Goal: Task Accomplishment & Management: Use online tool/utility

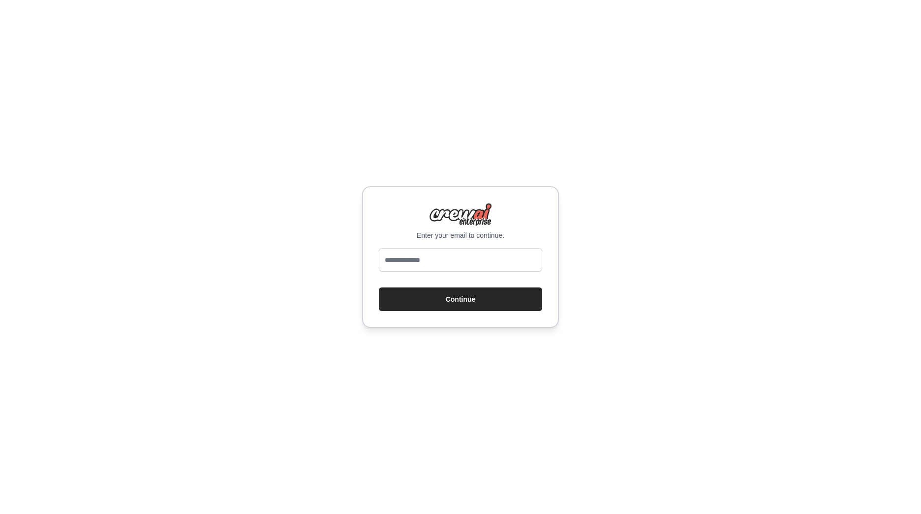
click at [449, 262] on input "email" at bounding box center [460, 260] width 163 height 24
click at [449, 263] on input "email" at bounding box center [460, 260] width 163 height 24
type input "**********"
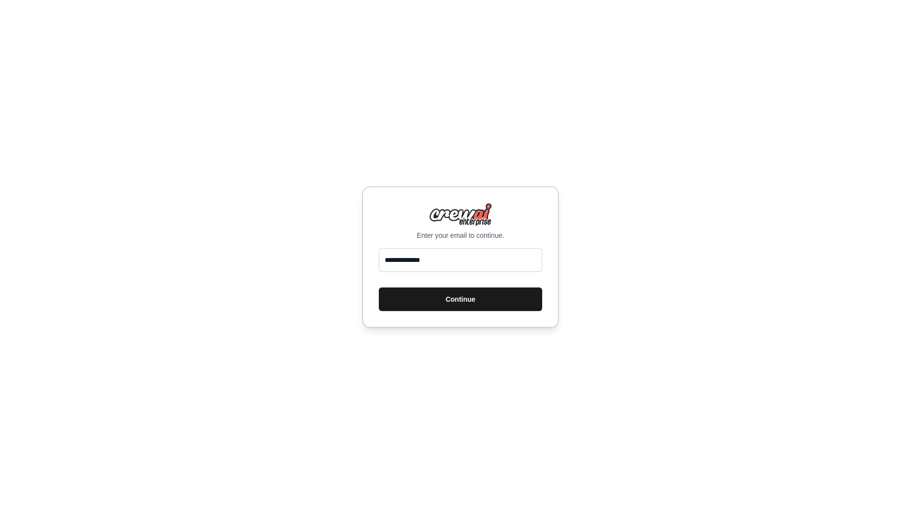
drag, startPoint x: 451, startPoint y: 298, endPoint x: 402, endPoint y: 298, distance: 49.2
click at [451, 298] on button "Continue" at bounding box center [460, 300] width 163 height 24
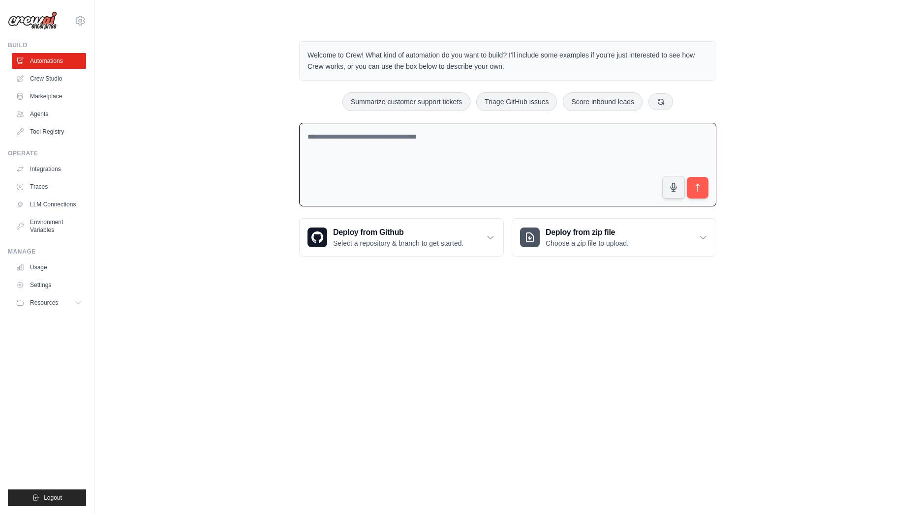
click at [394, 140] on textarea at bounding box center [507, 165] width 417 height 84
type textarea "**********"
click at [699, 187] on icon "submit" at bounding box center [697, 188] width 10 height 10
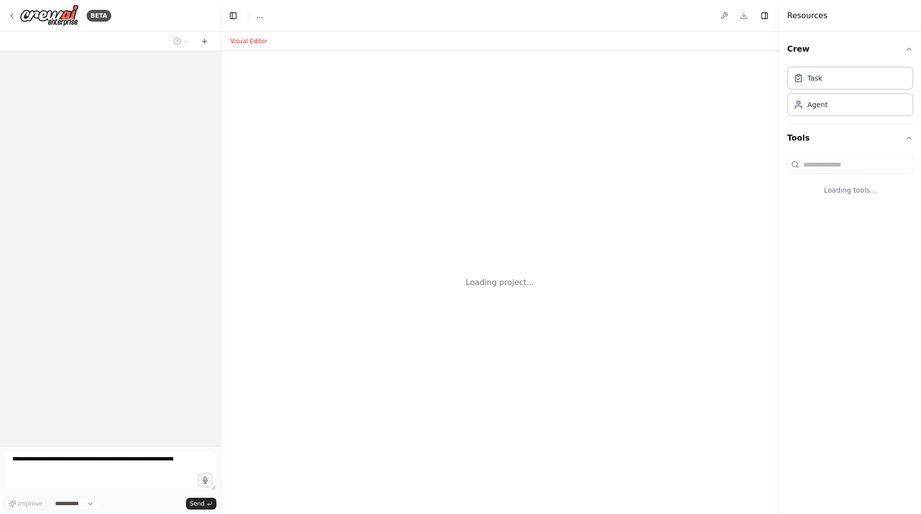
select select "****"
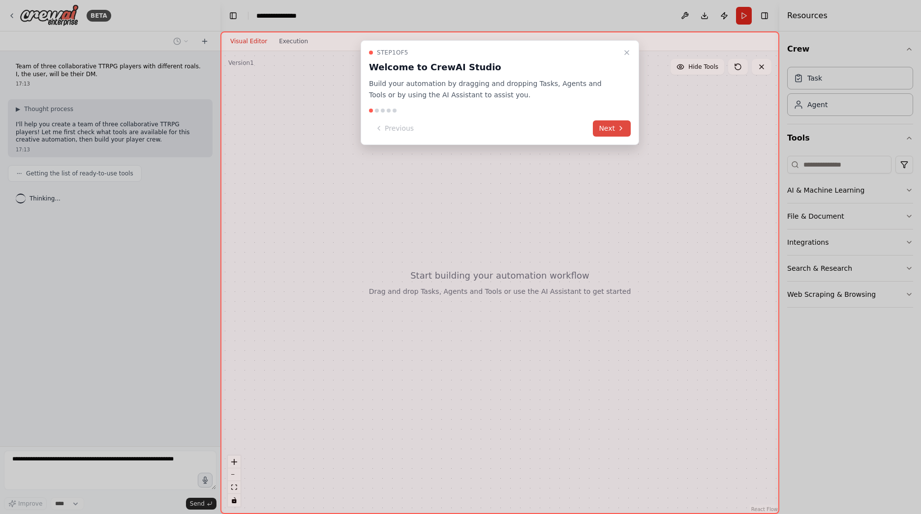
click at [613, 128] on button "Next" at bounding box center [612, 128] width 38 height 16
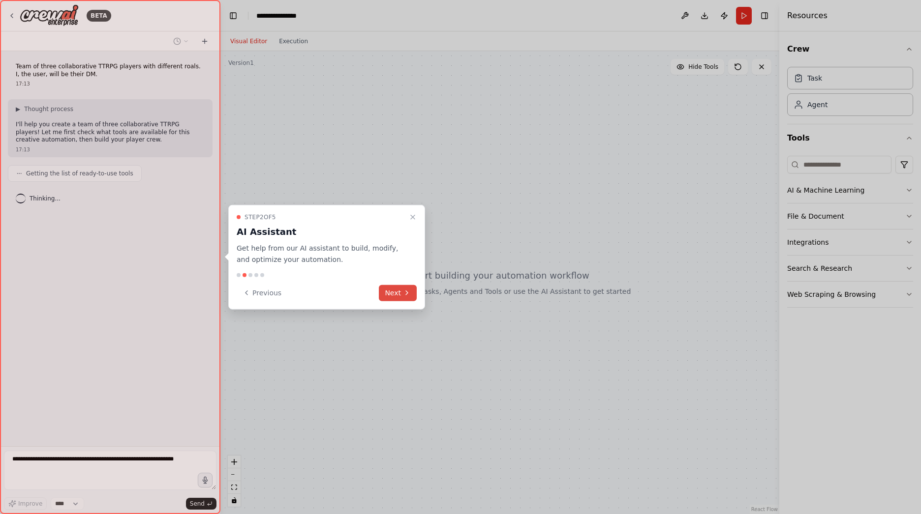
click at [398, 290] on button "Next" at bounding box center [398, 293] width 38 height 16
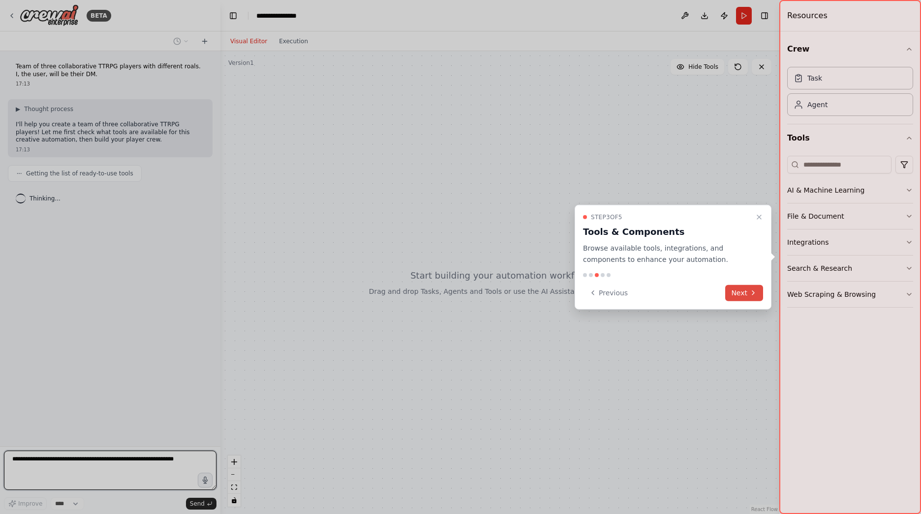
click at [748, 293] on button "Next" at bounding box center [744, 293] width 38 height 16
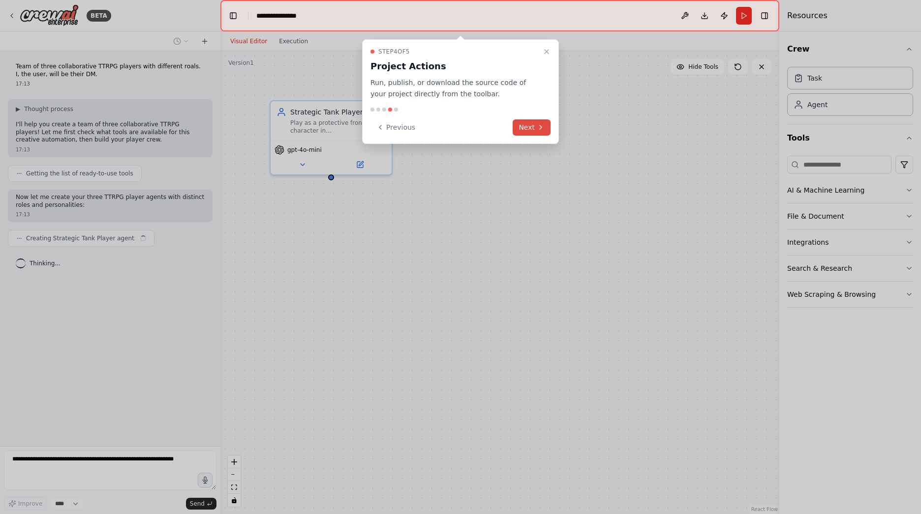
click at [531, 128] on button "Next" at bounding box center [531, 127] width 38 height 16
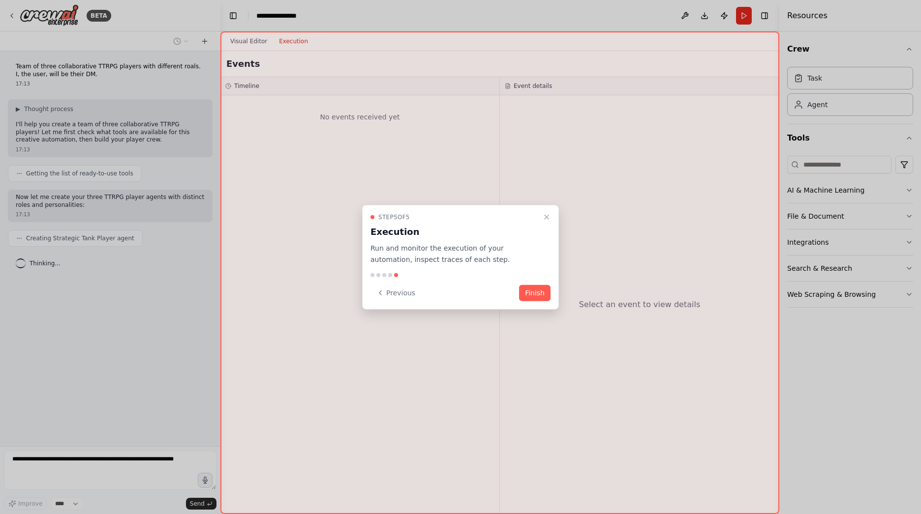
click at [541, 290] on button "Finish" at bounding box center [534, 293] width 31 height 16
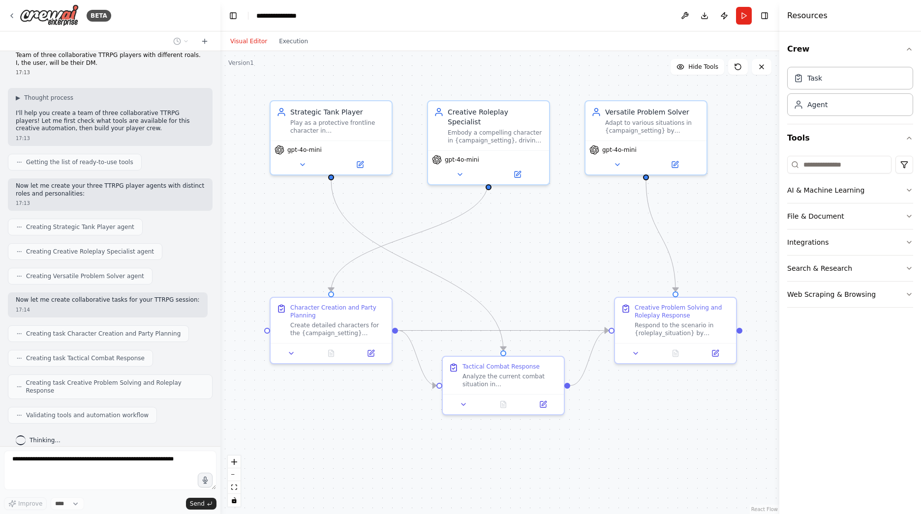
scroll to position [36, 0]
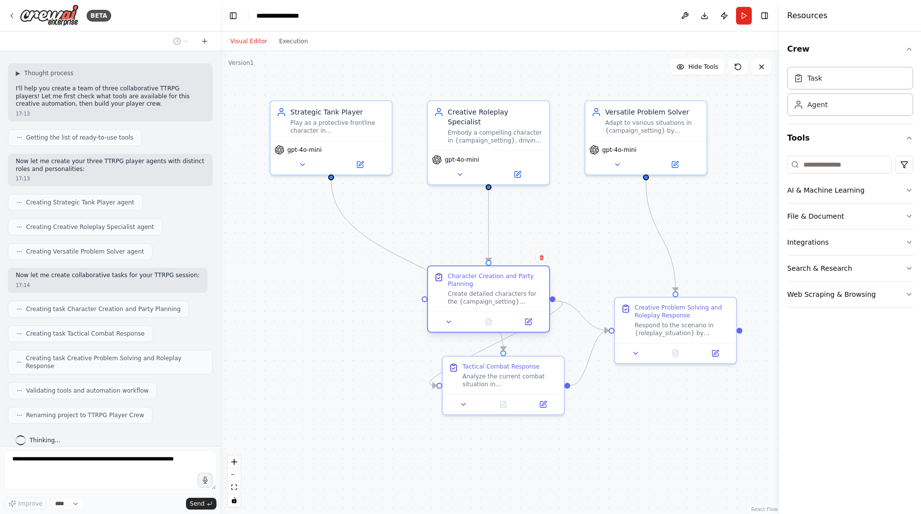
drag, startPoint x: 354, startPoint y: 318, endPoint x: 515, endPoint y: 297, distance: 162.3
click at [514, 295] on div "Character Creation and Party Planning Create detailed characters for the {campa…" at bounding box center [494, 288] width 95 height 33
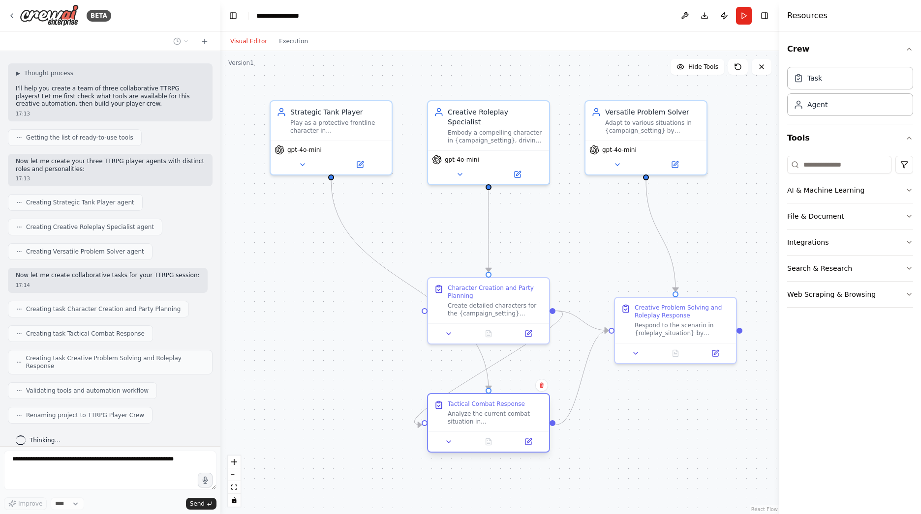
drag, startPoint x: 542, startPoint y: 381, endPoint x: 537, endPoint y: 420, distance: 39.6
click at [537, 421] on div "Analyze the current combat situation in {encounter_description} and provide tac…" at bounding box center [494, 418] width 95 height 16
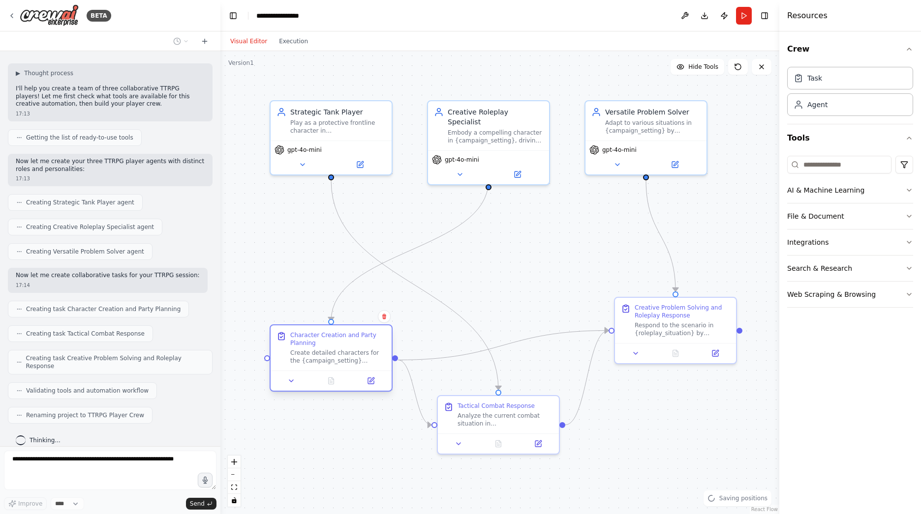
drag, startPoint x: 539, startPoint y: 289, endPoint x: 384, endPoint y: 335, distance: 162.6
click at [384, 335] on div "Character Creation and Party Planning" at bounding box center [337, 339] width 95 height 16
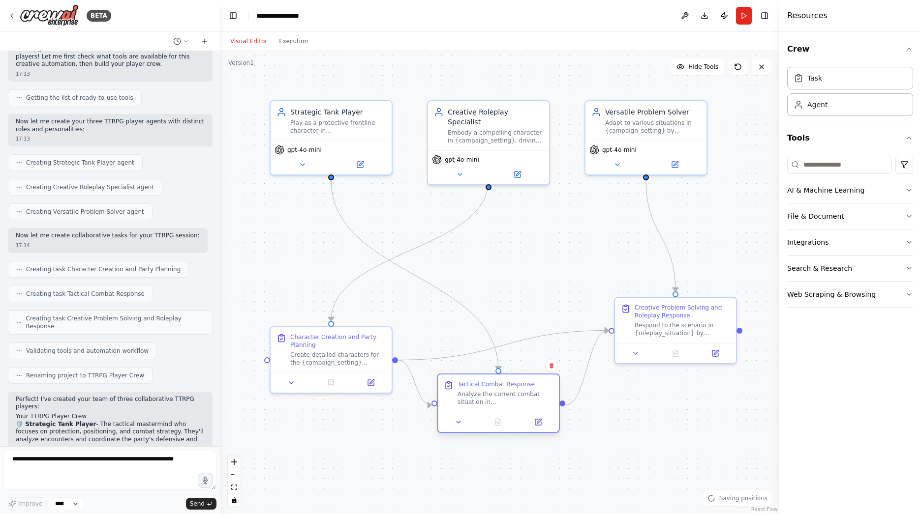
drag, startPoint x: 536, startPoint y: 411, endPoint x: 538, endPoint y: 394, distance: 16.8
click at [538, 394] on div "Analyze the current combat situation in {encounter_description} and provide tac…" at bounding box center [504, 398] width 95 height 16
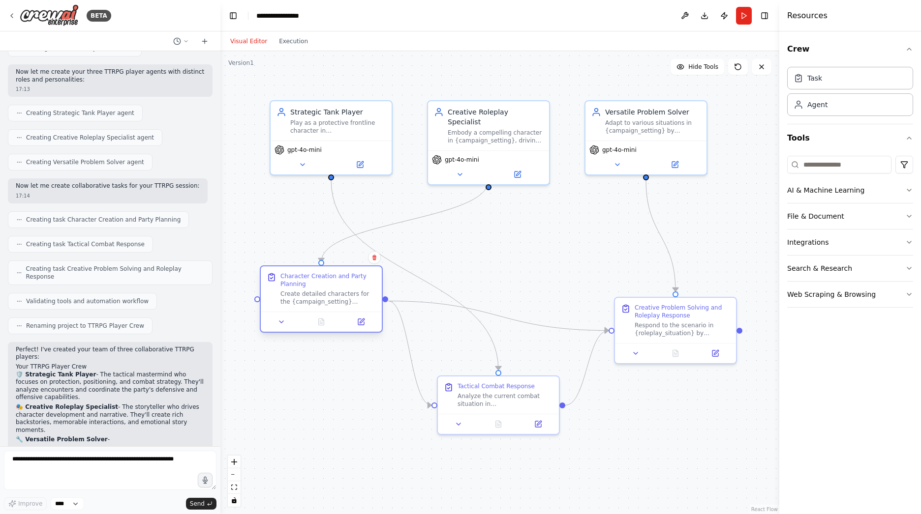
drag, startPoint x: 365, startPoint y: 341, endPoint x: 358, endPoint y: 276, distance: 65.2
click at [358, 276] on div "Character Creation and Party Planning" at bounding box center [327, 280] width 95 height 16
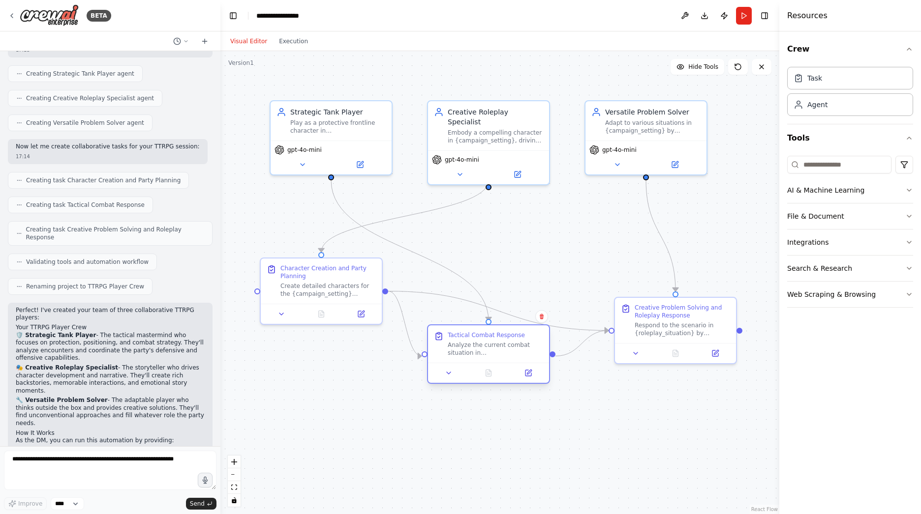
drag, startPoint x: 532, startPoint y: 398, endPoint x: 523, endPoint y: 345, distance: 53.4
click at [523, 345] on div "Analyze the current combat situation in {encounter_description} and provide tac…" at bounding box center [494, 349] width 95 height 16
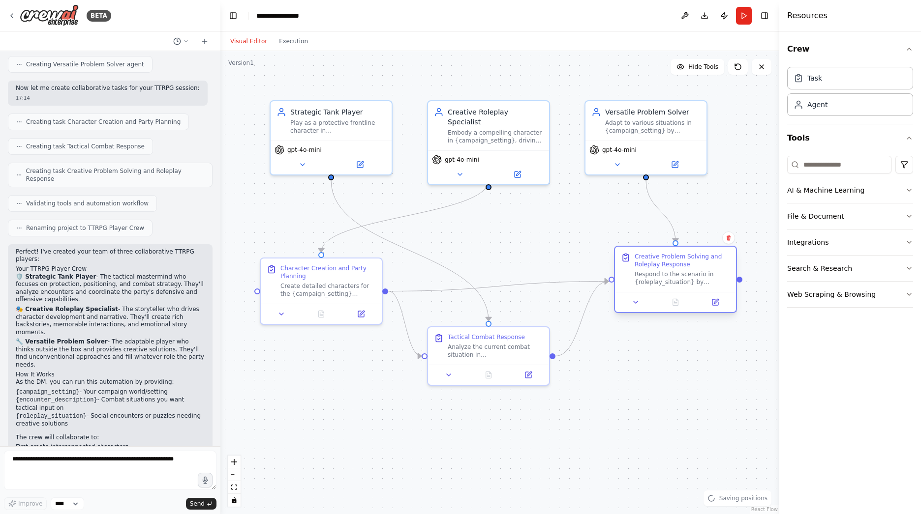
drag, startPoint x: 685, startPoint y: 319, endPoint x: 678, endPoint y: 257, distance: 62.8
click at [678, 257] on div "Creative Problem Solving and Roleplay Response Respond to the scenario in {role…" at bounding box center [681, 269] width 95 height 33
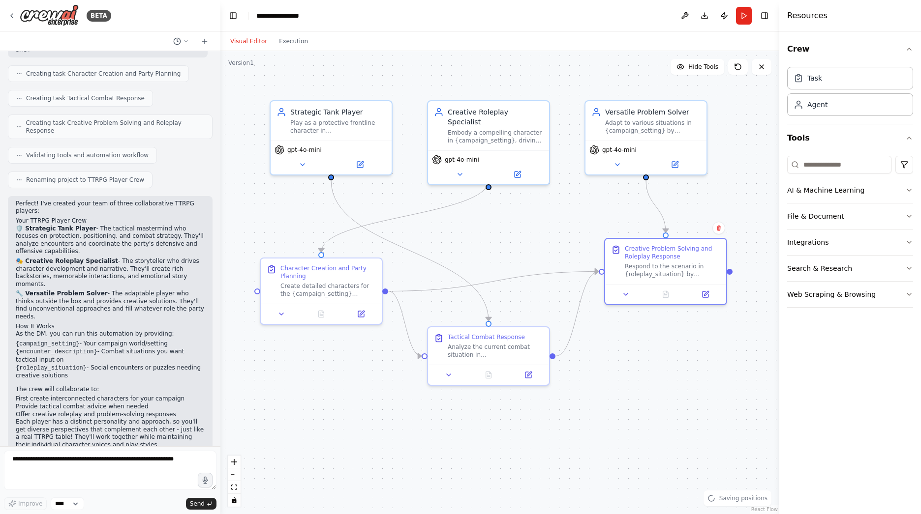
scroll to position [279, 0]
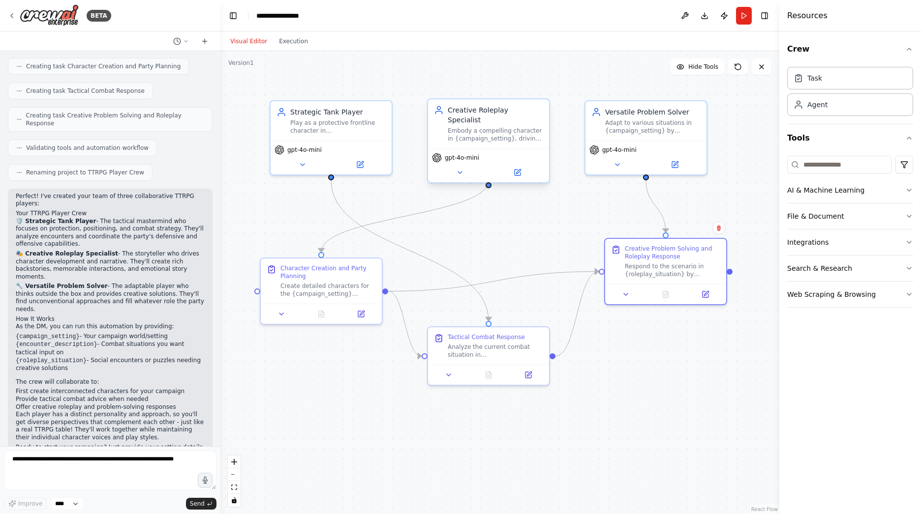
click at [514, 133] on div "Creative Roleplay Specialist Embody a compelling character in {campaign_setting…" at bounding box center [488, 123] width 121 height 49
click at [459, 169] on icon at bounding box center [460, 173] width 8 height 8
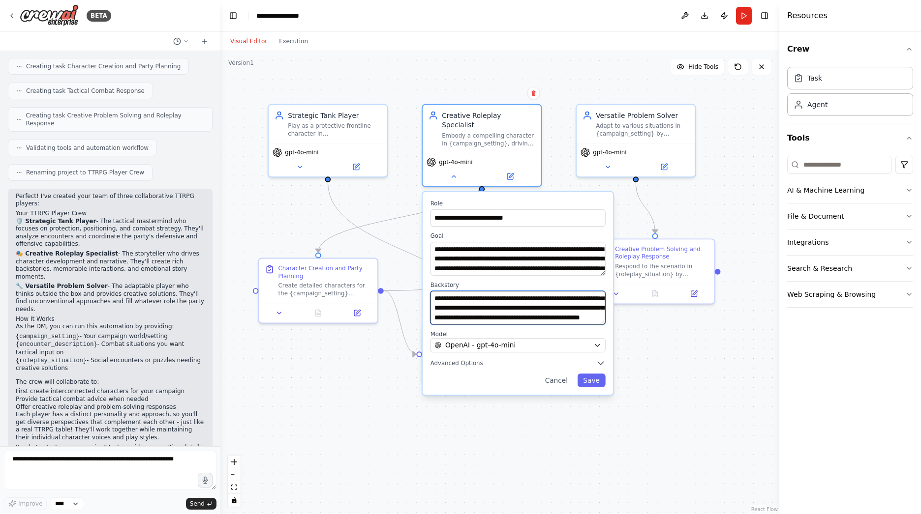
scroll to position [69, 0]
click at [560, 374] on button "Cancel" at bounding box center [556, 380] width 34 height 13
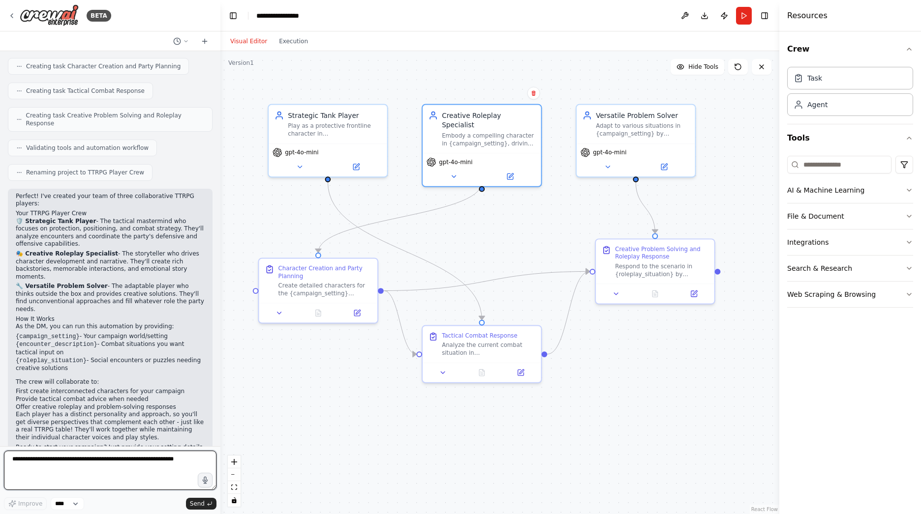
click at [177, 464] on textarea at bounding box center [110, 470] width 212 height 39
click at [168, 462] on textarea at bounding box center [110, 470] width 212 height 39
click at [25, 466] on textarea at bounding box center [110, 470] width 212 height 39
drag, startPoint x: 12, startPoint y: 463, endPoint x: 170, endPoint y: 465, distance: 157.4
click at [165, 466] on textarea at bounding box center [110, 470] width 212 height 39
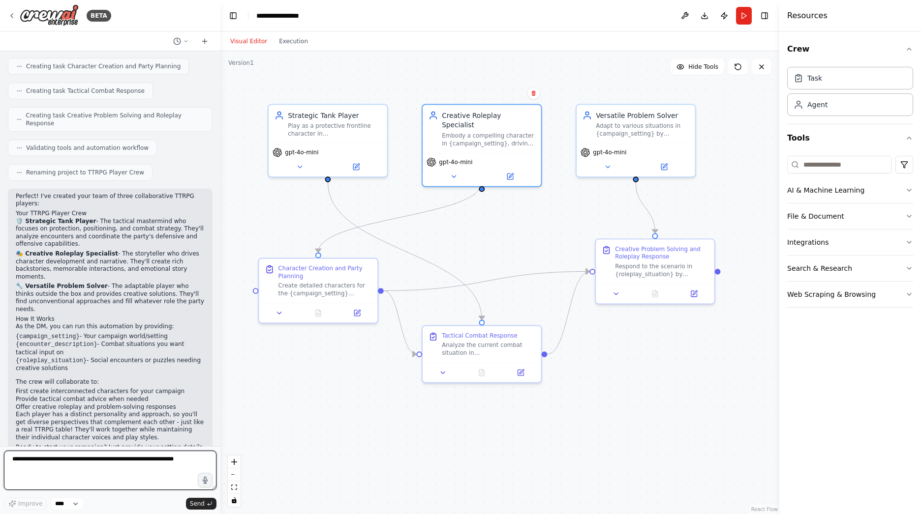
type textarea "*"
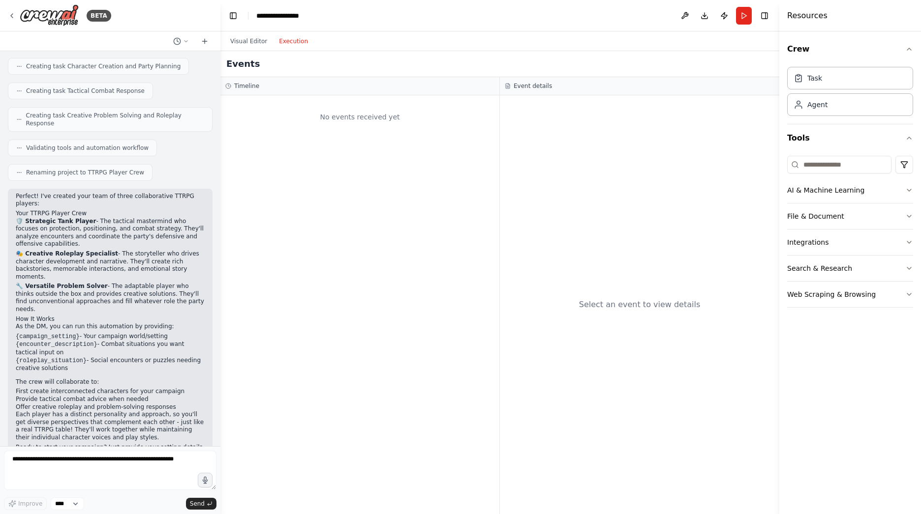
click at [290, 41] on button "Execution" at bounding box center [293, 41] width 41 height 12
click at [423, 118] on div "No events received yet" at bounding box center [359, 116] width 269 height 33
click at [342, 115] on div "No events received yet" at bounding box center [359, 116] width 269 height 33
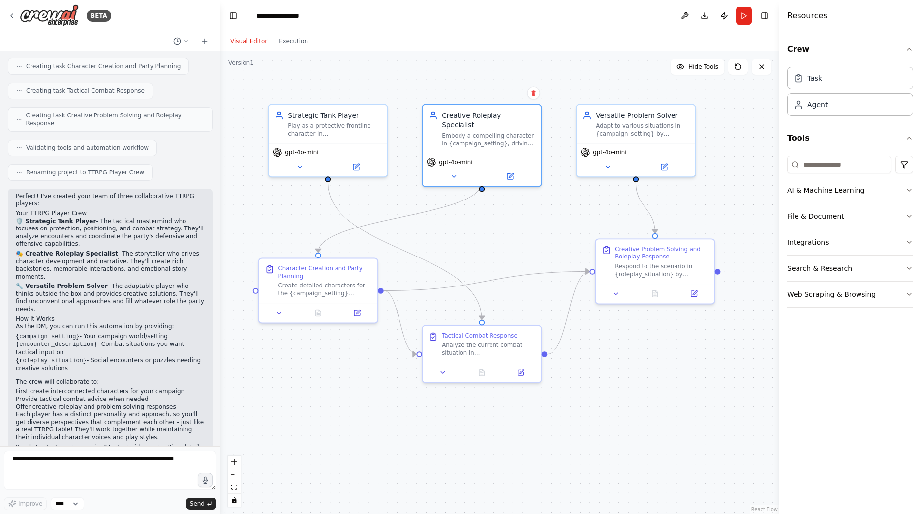
click at [256, 43] on button "Visual Editor" at bounding box center [248, 41] width 49 height 12
click at [743, 12] on button "Run" at bounding box center [744, 16] width 16 height 18
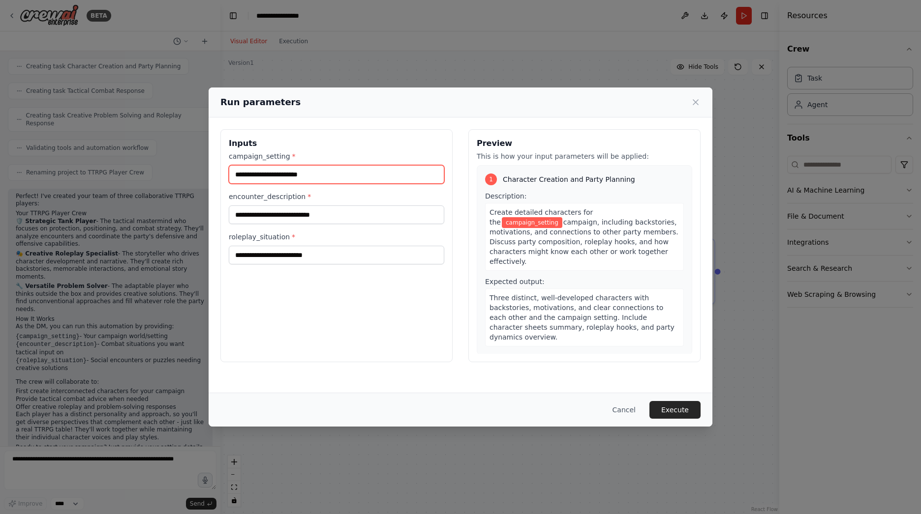
click at [317, 174] on input "campaign_setting *" at bounding box center [336, 174] width 215 height 19
click at [326, 174] on input "campaign_setting *" at bounding box center [336, 174] width 215 height 19
click at [287, 168] on input "campaign_setting *" at bounding box center [336, 174] width 215 height 19
paste input "**********"
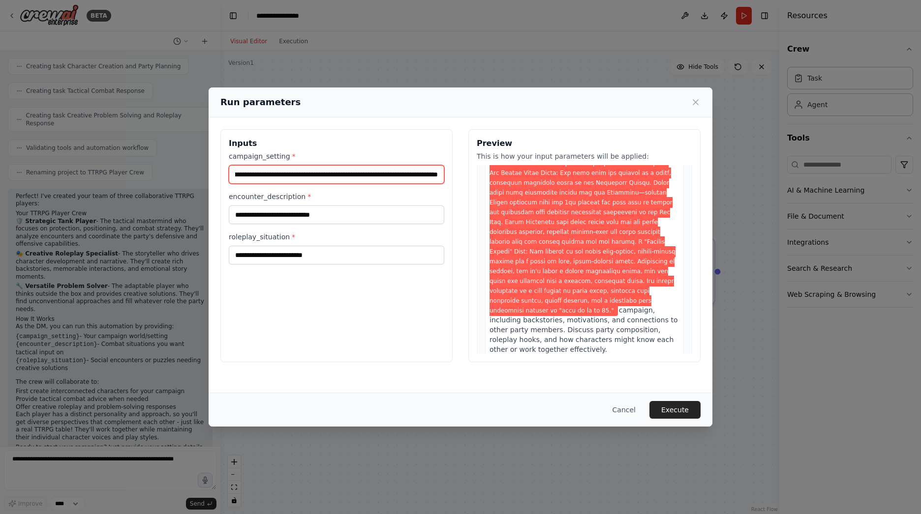
scroll to position [248, 0]
type input "**********"
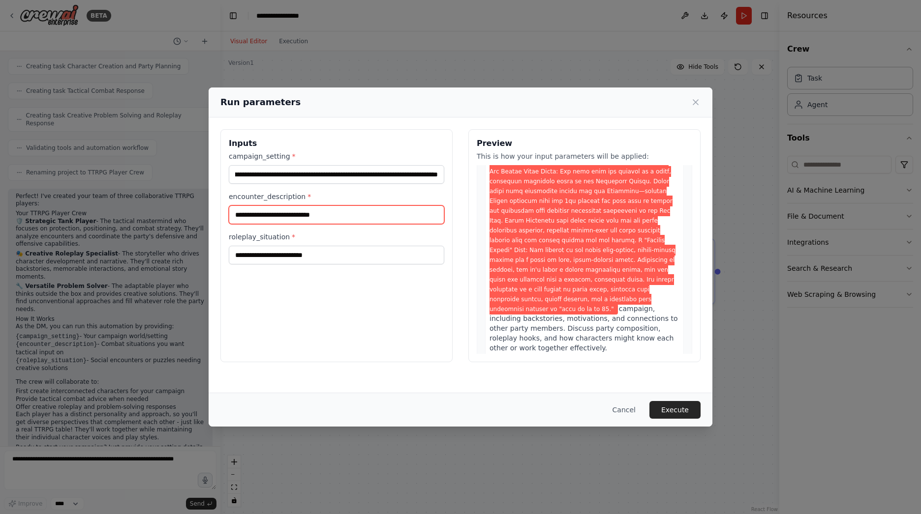
click at [305, 218] on input "encounter_description *" at bounding box center [336, 215] width 215 height 19
click at [262, 217] on input "encounter_description *" at bounding box center [336, 215] width 215 height 19
paste input "**********"
click at [441, 217] on input "**********" at bounding box center [336, 215] width 215 height 19
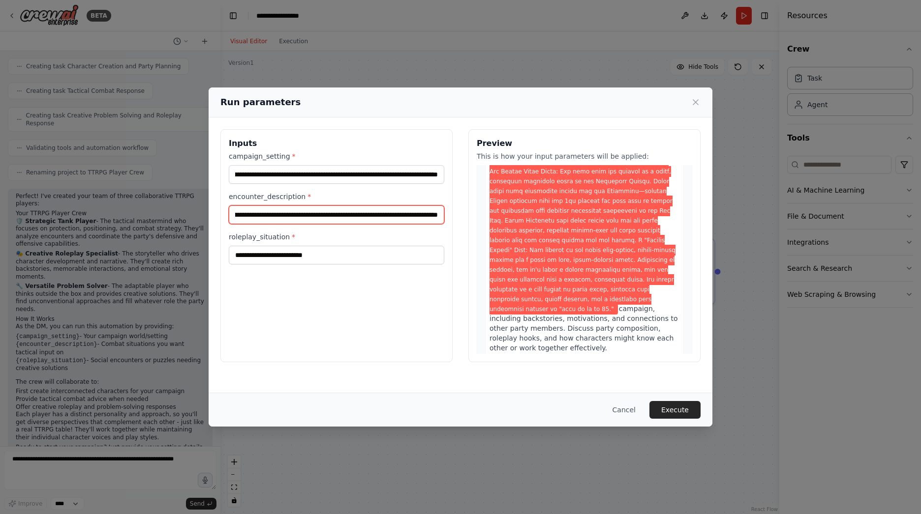
paste input "**********"
click at [437, 215] on input "**********" at bounding box center [336, 215] width 215 height 19
paste input "**********"
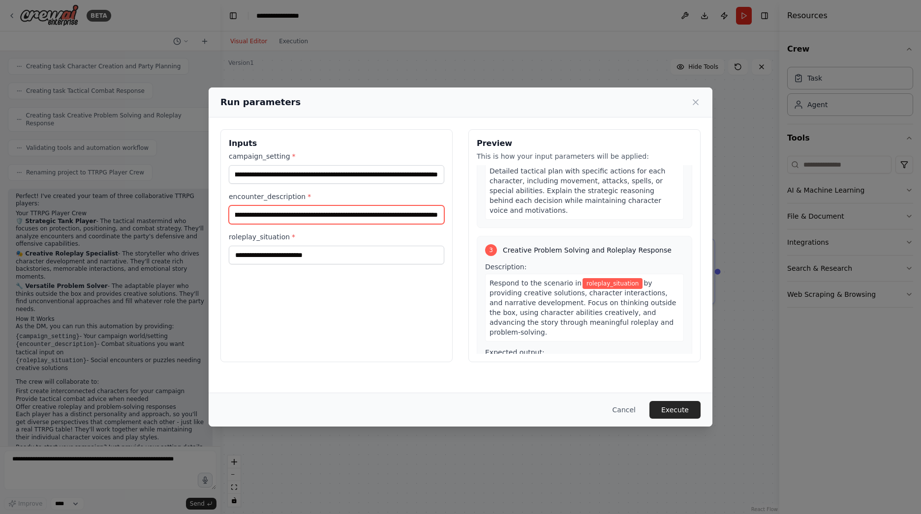
scroll to position [744, 0]
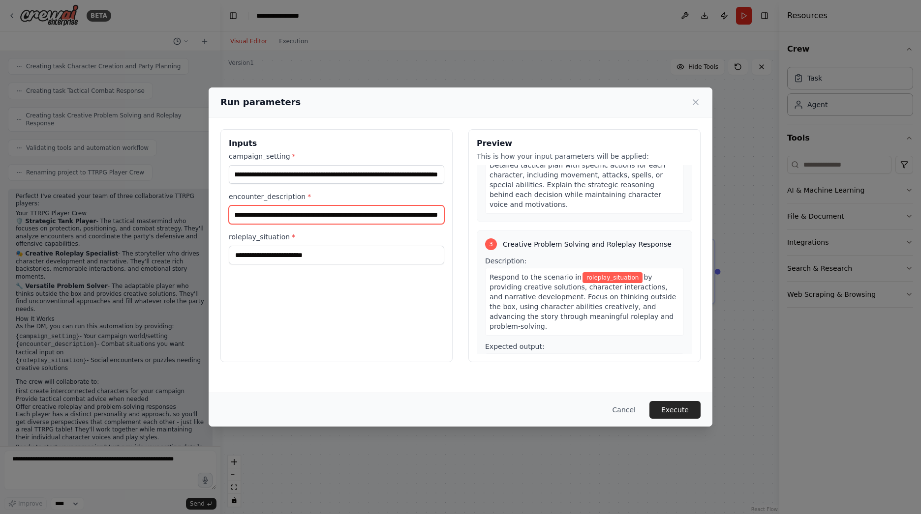
type input "**********"
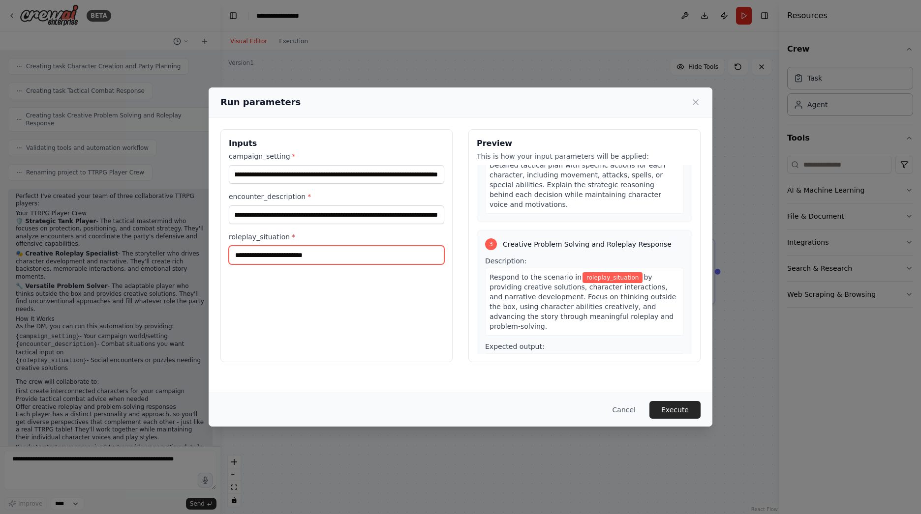
click at [303, 254] on input "roleplay_situation *" at bounding box center [336, 255] width 215 height 19
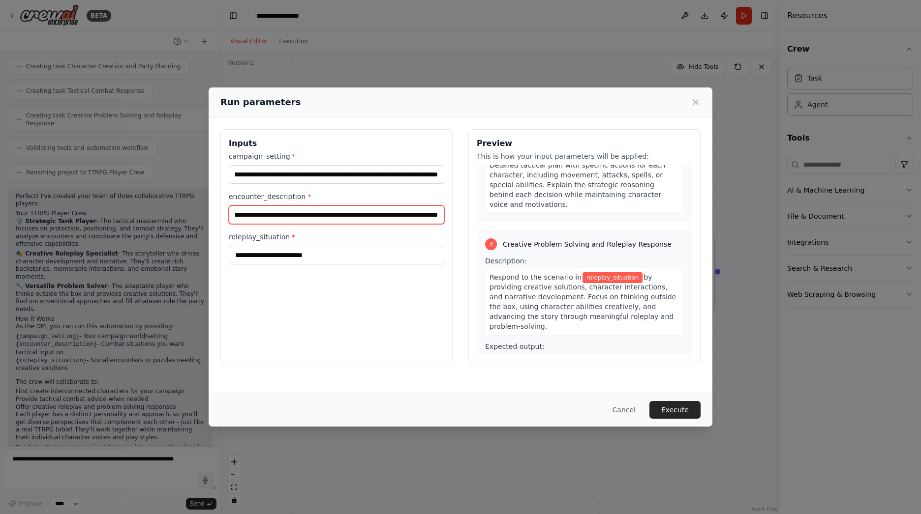
click at [332, 218] on input "**********" at bounding box center [336, 215] width 215 height 19
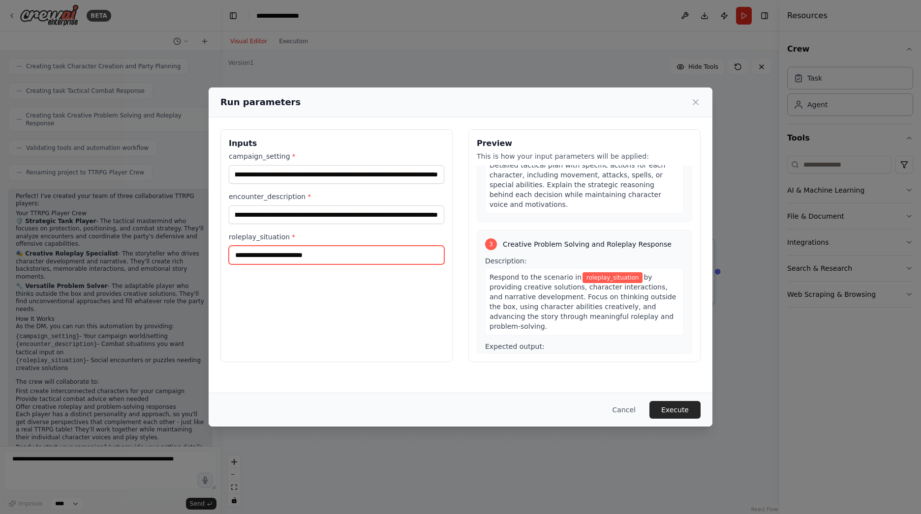
click at [300, 262] on input "roleplay_situation *" at bounding box center [336, 255] width 215 height 19
paste input "**********"
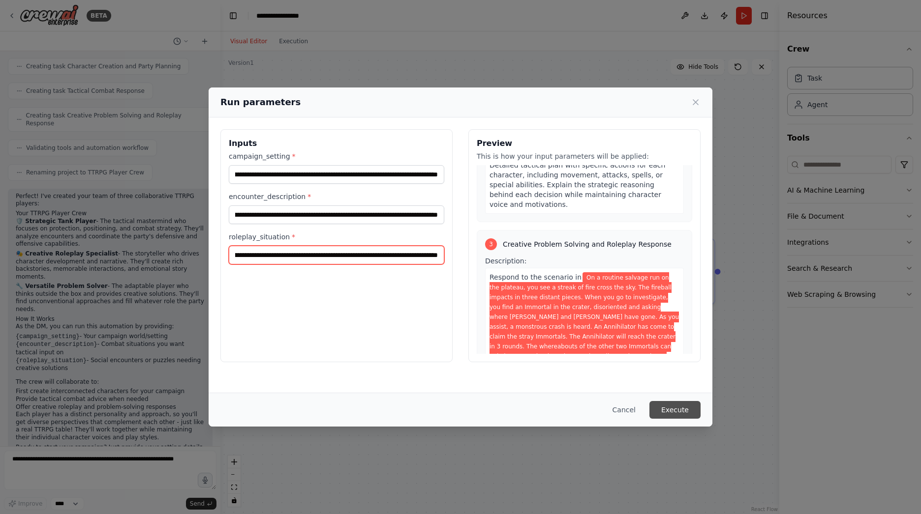
type input "**********"
click at [681, 409] on button "Execute" at bounding box center [674, 410] width 51 height 18
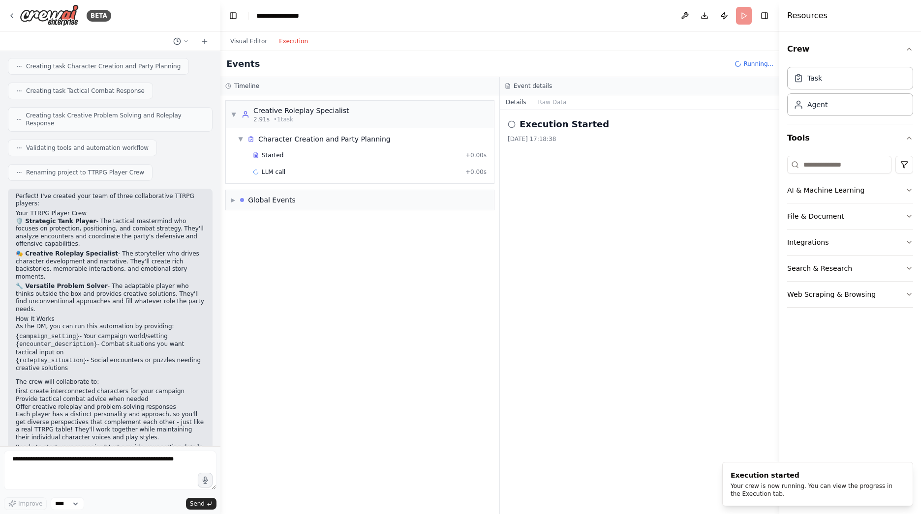
click at [285, 44] on button "Execution" at bounding box center [293, 41] width 41 height 12
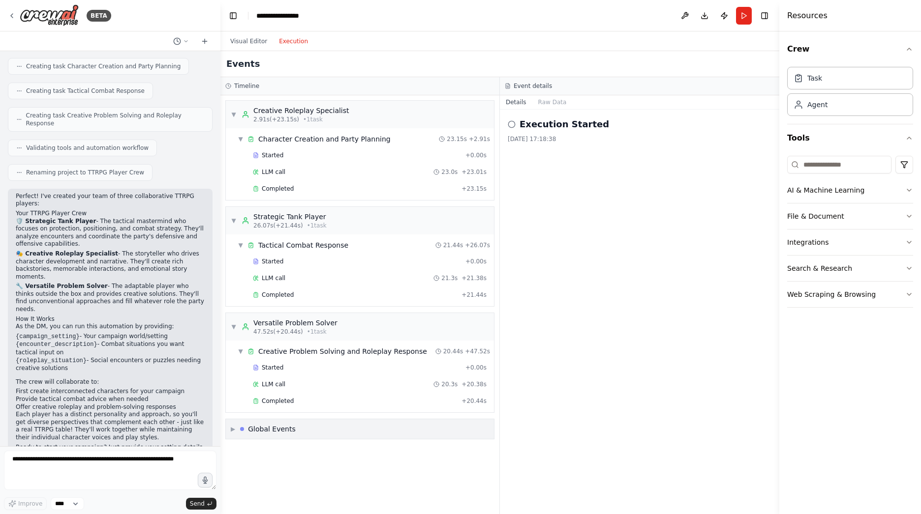
click at [238, 434] on div "▶ Global Events" at bounding box center [263, 429] width 65 height 10
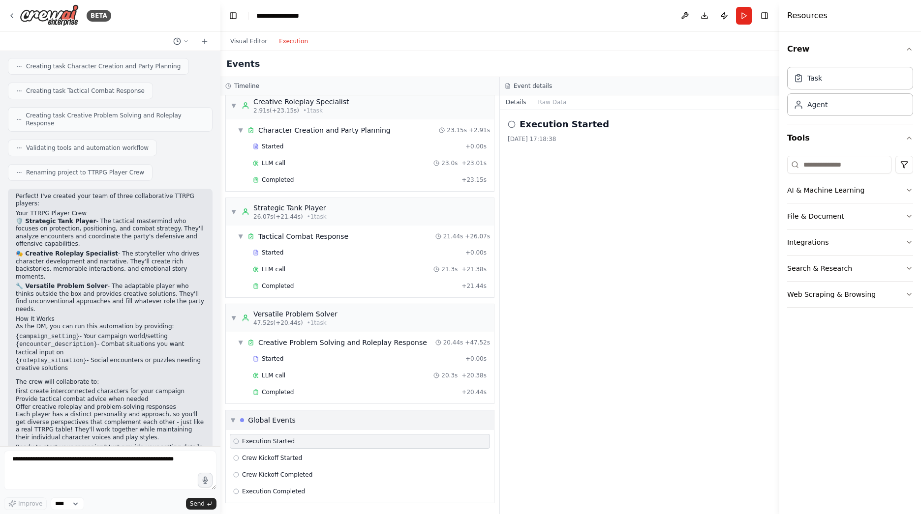
click at [285, 423] on div "Global Events" at bounding box center [272, 421] width 48 height 10
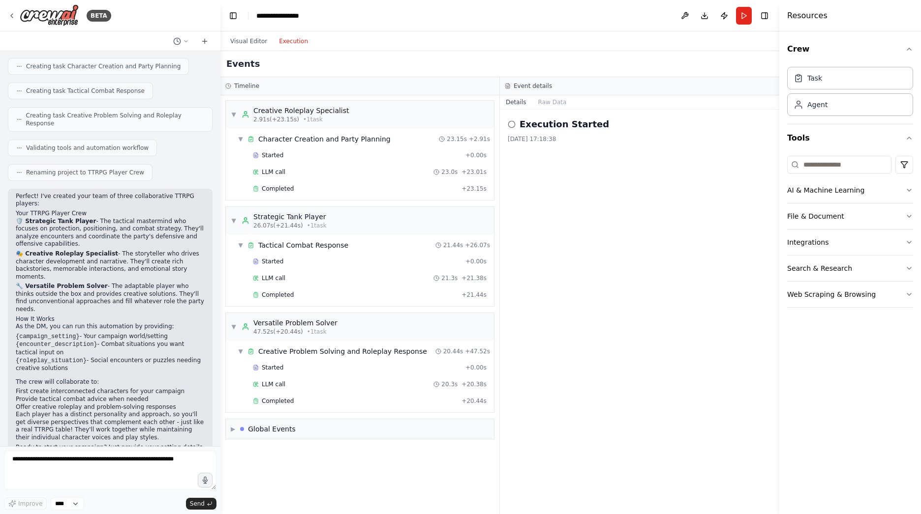
click at [585, 124] on h2 "Execution Started" at bounding box center [563, 125] width 89 height 14
click at [546, 133] on div "Execution Started 20.08.2025, 17:18:38" at bounding box center [639, 131] width 264 height 26
click at [552, 101] on button "Raw Data" at bounding box center [552, 102] width 40 height 14
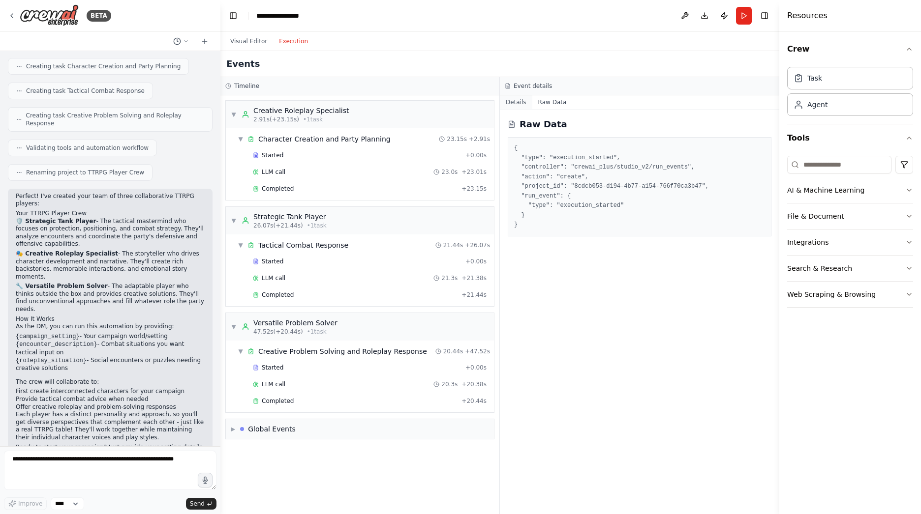
click at [516, 99] on button "Details" at bounding box center [516, 102] width 32 height 14
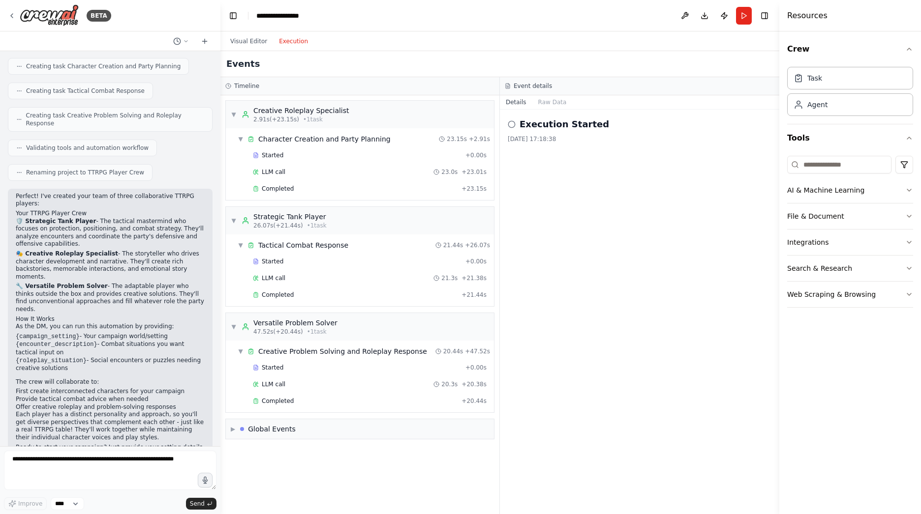
click at [596, 163] on div "Execution Started 20.08.2025, 17:18:38" at bounding box center [639, 312] width 279 height 405
click at [250, 38] on button "Visual Editor" at bounding box center [248, 41] width 49 height 12
click at [291, 43] on button "Execution" at bounding box center [293, 41] width 41 height 12
click at [743, 16] on button "Run" at bounding box center [744, 16] width 16 height 18
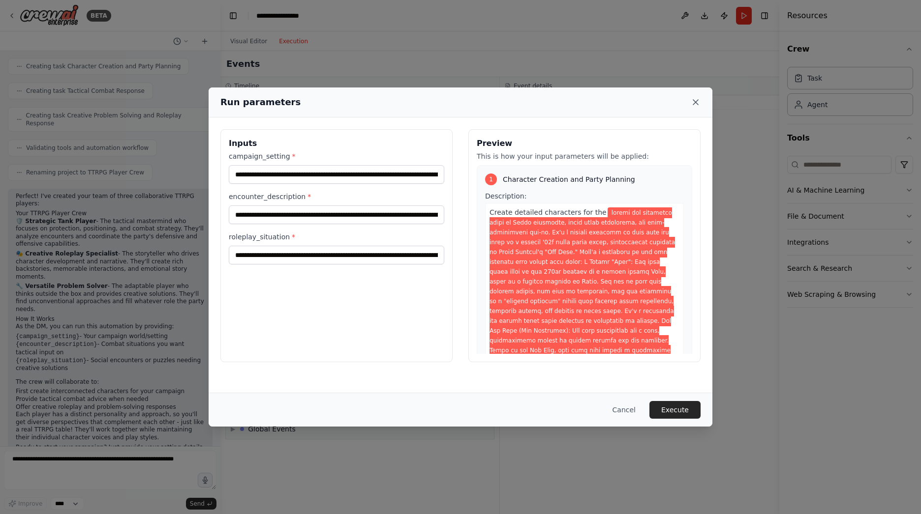
click at [697, 103] on icon at bounding box center [695, 102] width 5 height 5
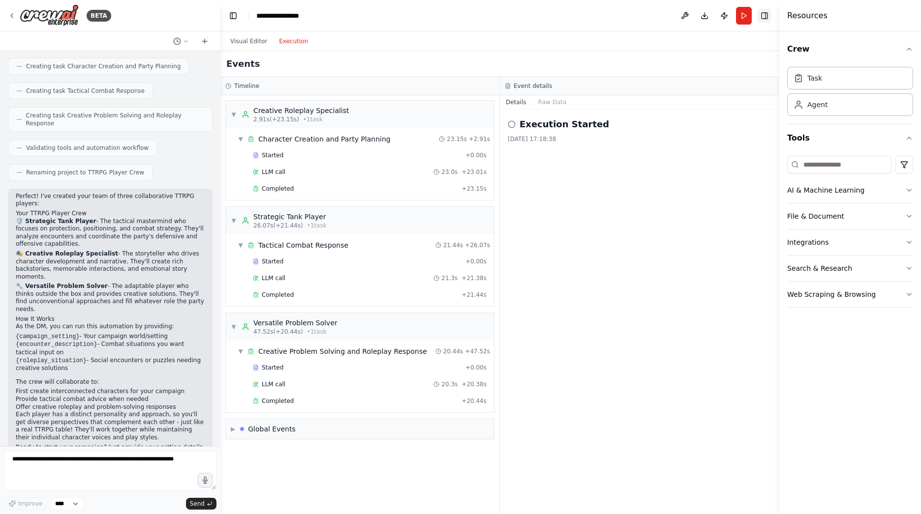
click at [765, 13] on button "Toggle Right Sidebar" at bounding box center [764, 16] width 14 height 14
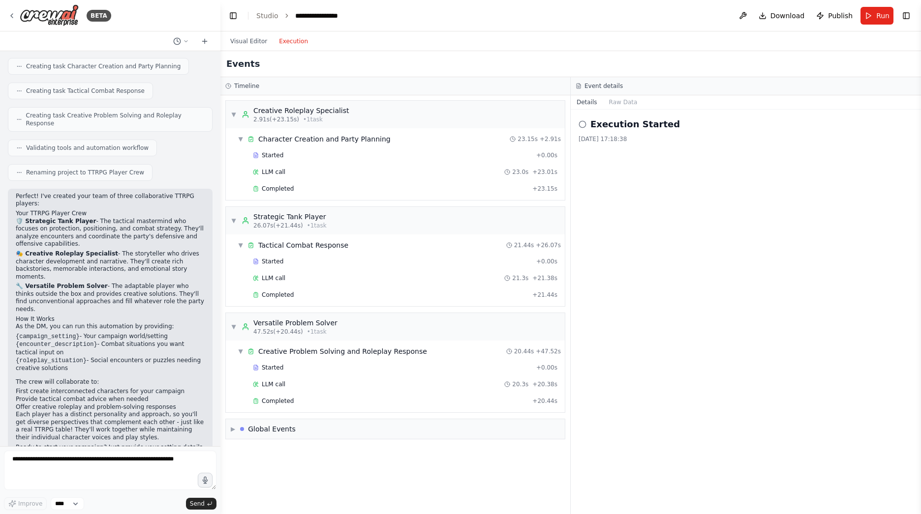
click at [293, 41] on button "Execution" at bounding box center [293, 41] width 41 height 12
click at [593, 87] on h3 "Event details" at bounding box center [603, 86] width 38 height 8
click at [581, 106] on button "Details" at bounding box center [586, 102] width 32 height 14
click at [623, 134] on div "Execution Started 20.08.2025, 17:18:38" at bounding box center [745, 131] width 334 height 26
click at [577, 126] on div "Execution Started 20.08.2025, 17:18:38" at bounding box center [745, 312] width 350 height 405
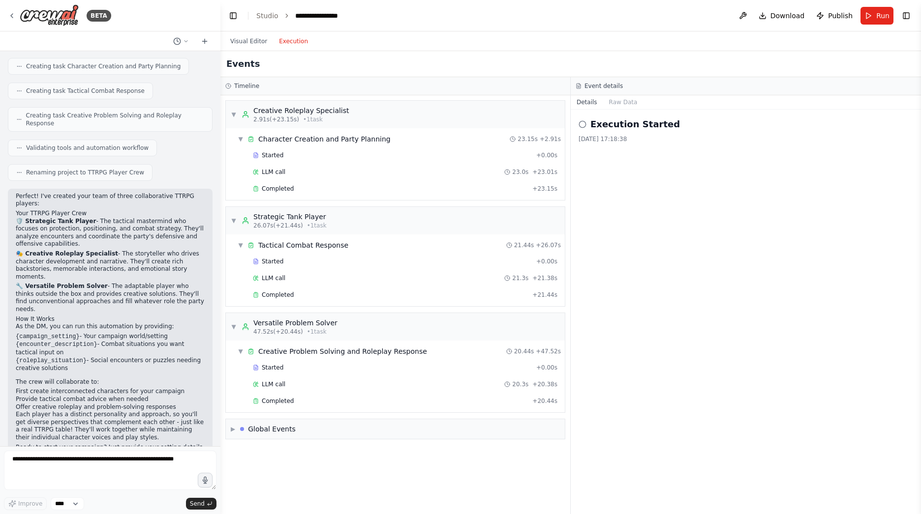
click at [591, 125] on h2 "Execution Started" at bounding box center [634, 125] width 89 height 14
click at [275, 403] on span "Completed" at bounding box center [278, 401] width 32 height 8
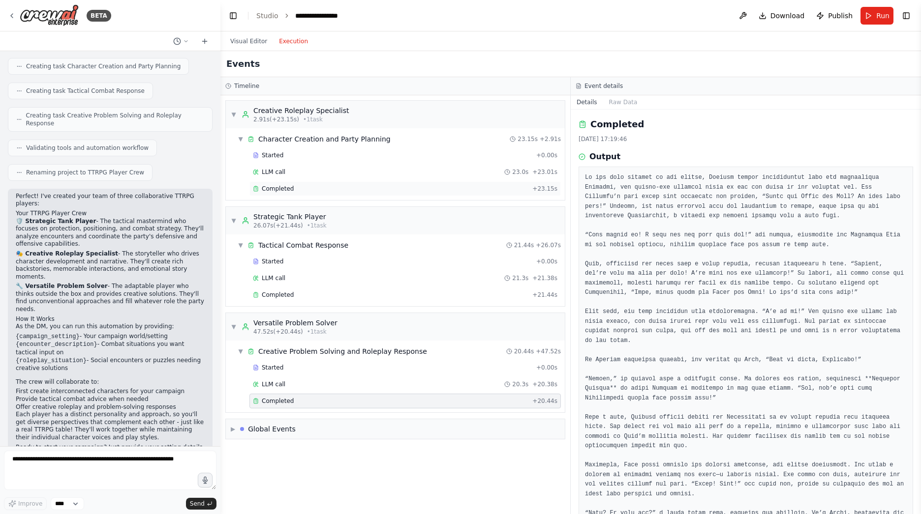
click at [297, 189] on div "Completed" at bounding box center [390, 189] width 275 height 8
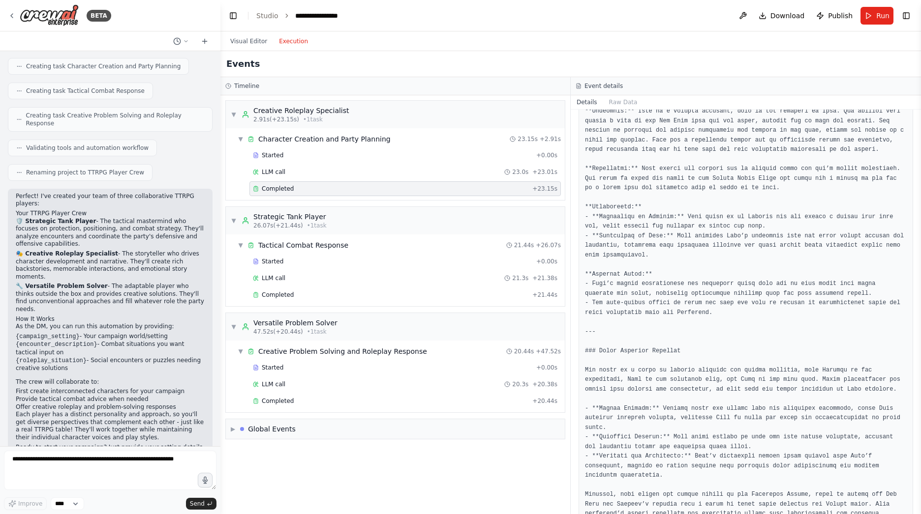
scroll to position [669, 0]
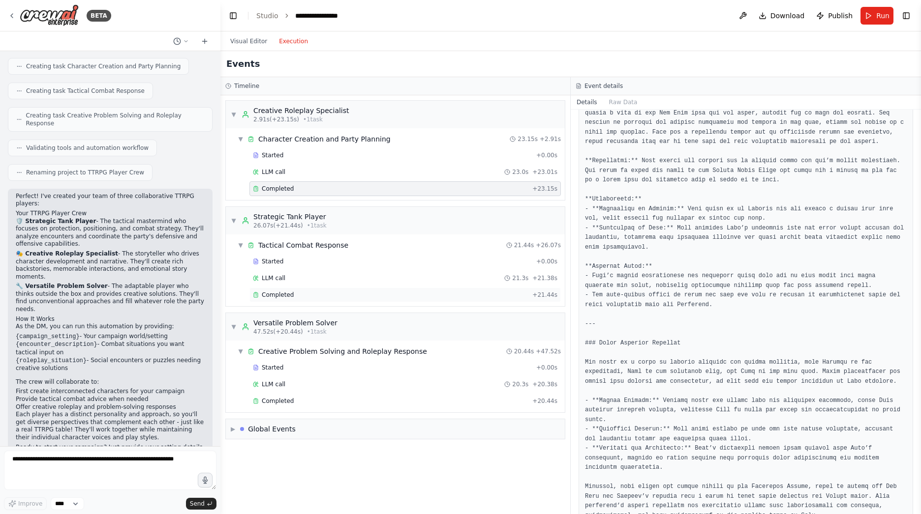
click at [283, 297] on span "Completed" at bounding box center [278, 295] width 32 height 8
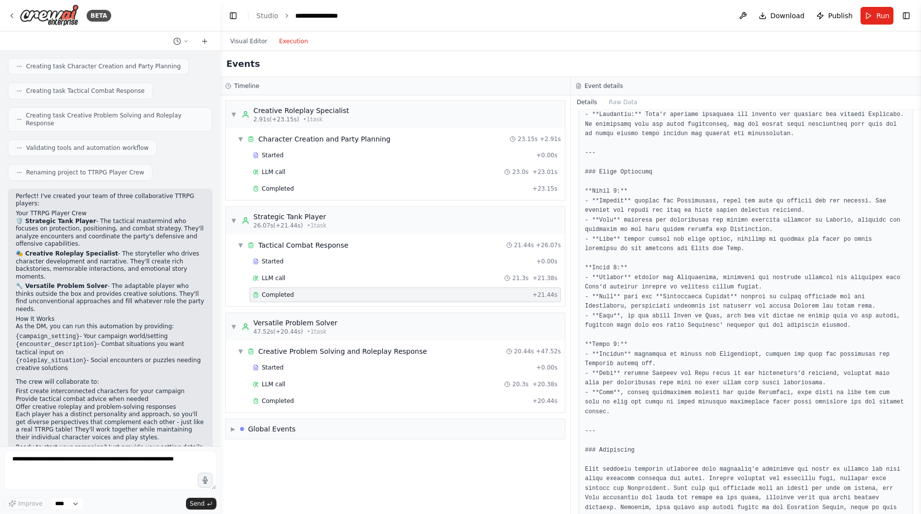
scroll to position [448, 0]
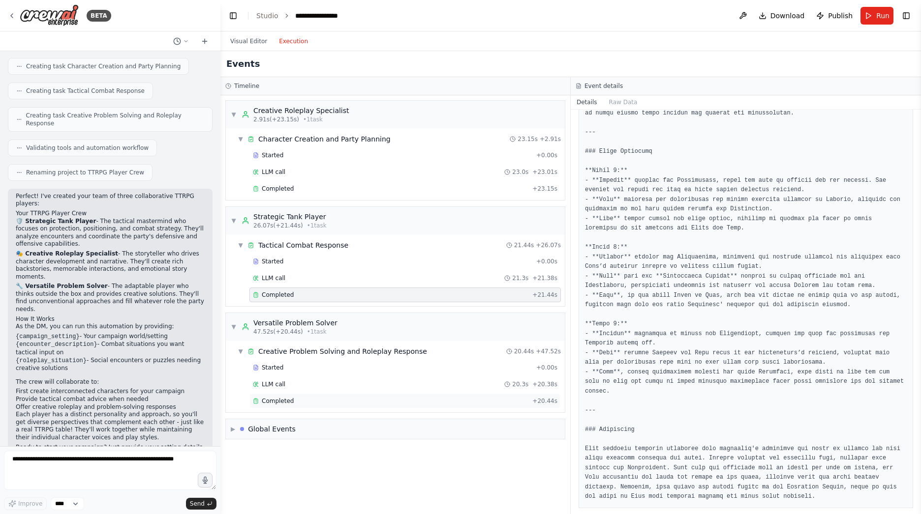
click at [281, 407] on div "Completed + 20.44s" at bounding box center [404, 401] width 311 height 15
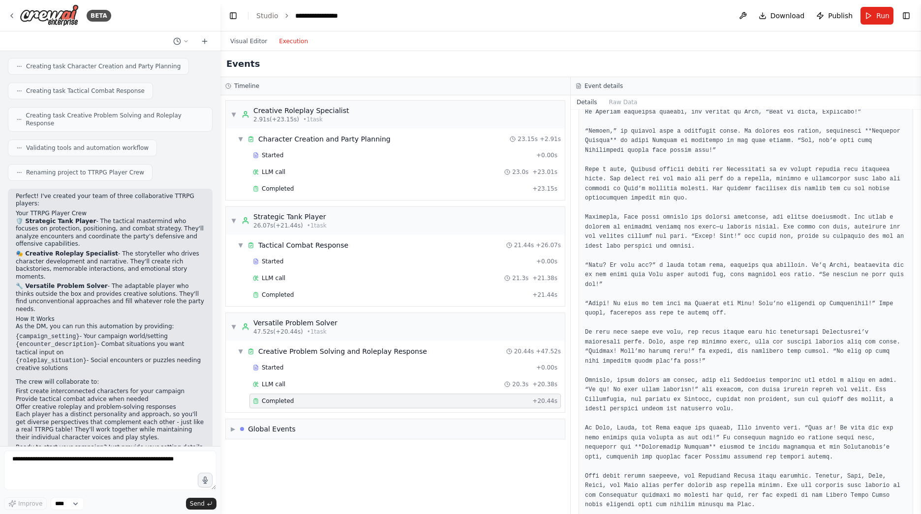
scroll to position [362, 0]
